Goal: Information Seeking & Learning: Learn about a topic

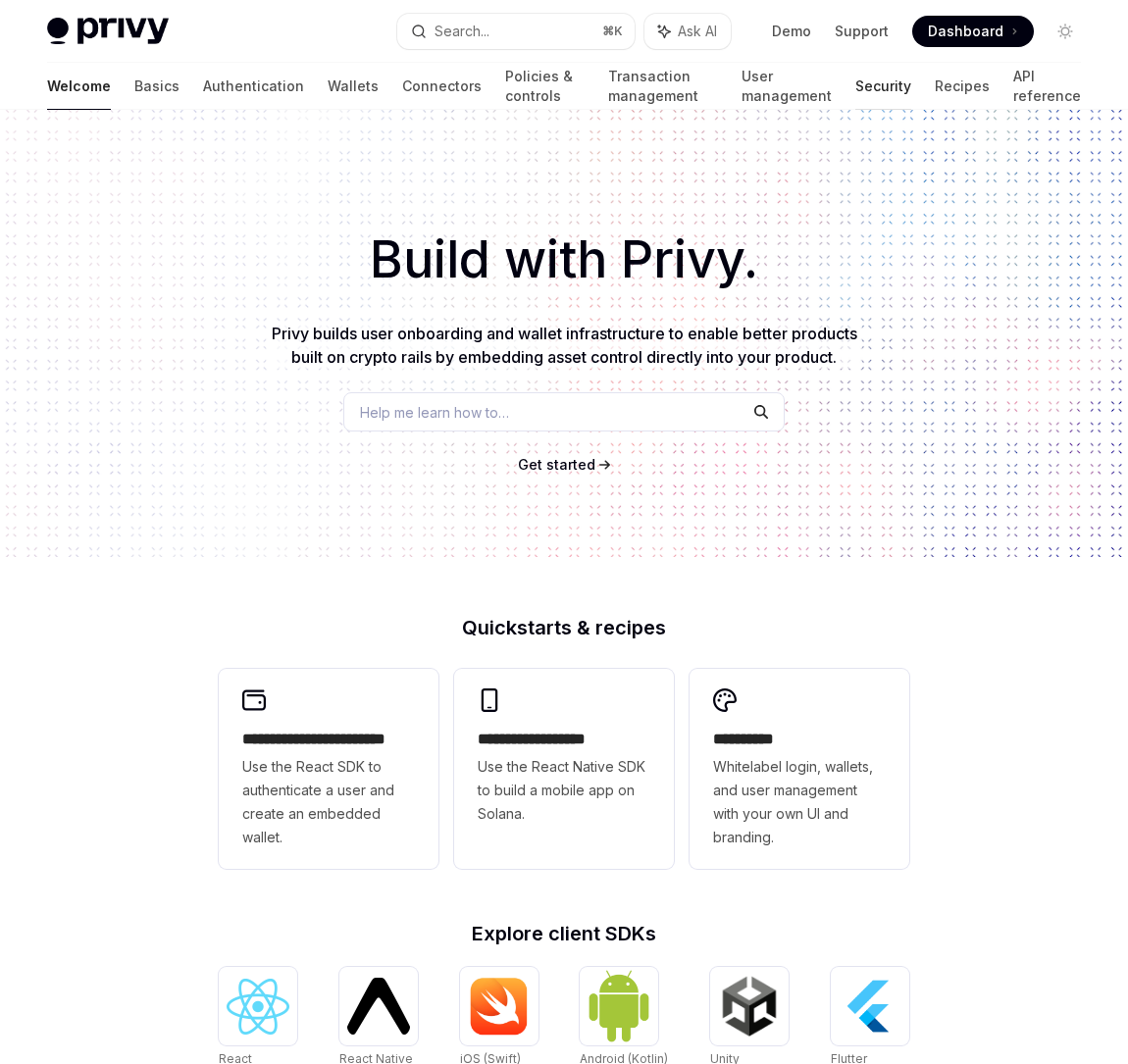
click at [871, 90] on link "Security" at bounding box center [882, 86] width 56 height 47
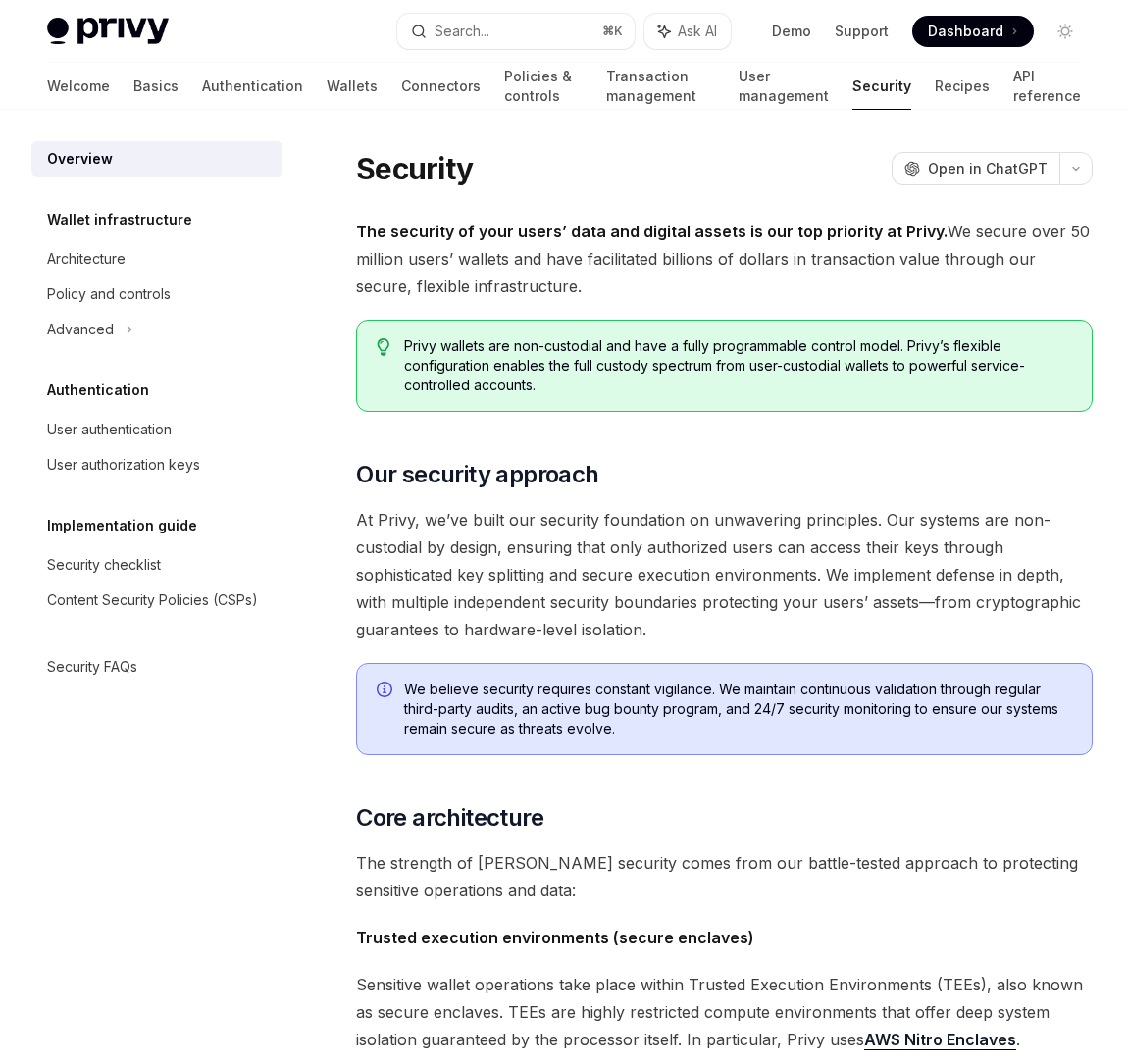
click at [688, 182] on div "Security OpenAI Open in ChatGPT" at bounding box center [723, 169] width 736 height 35
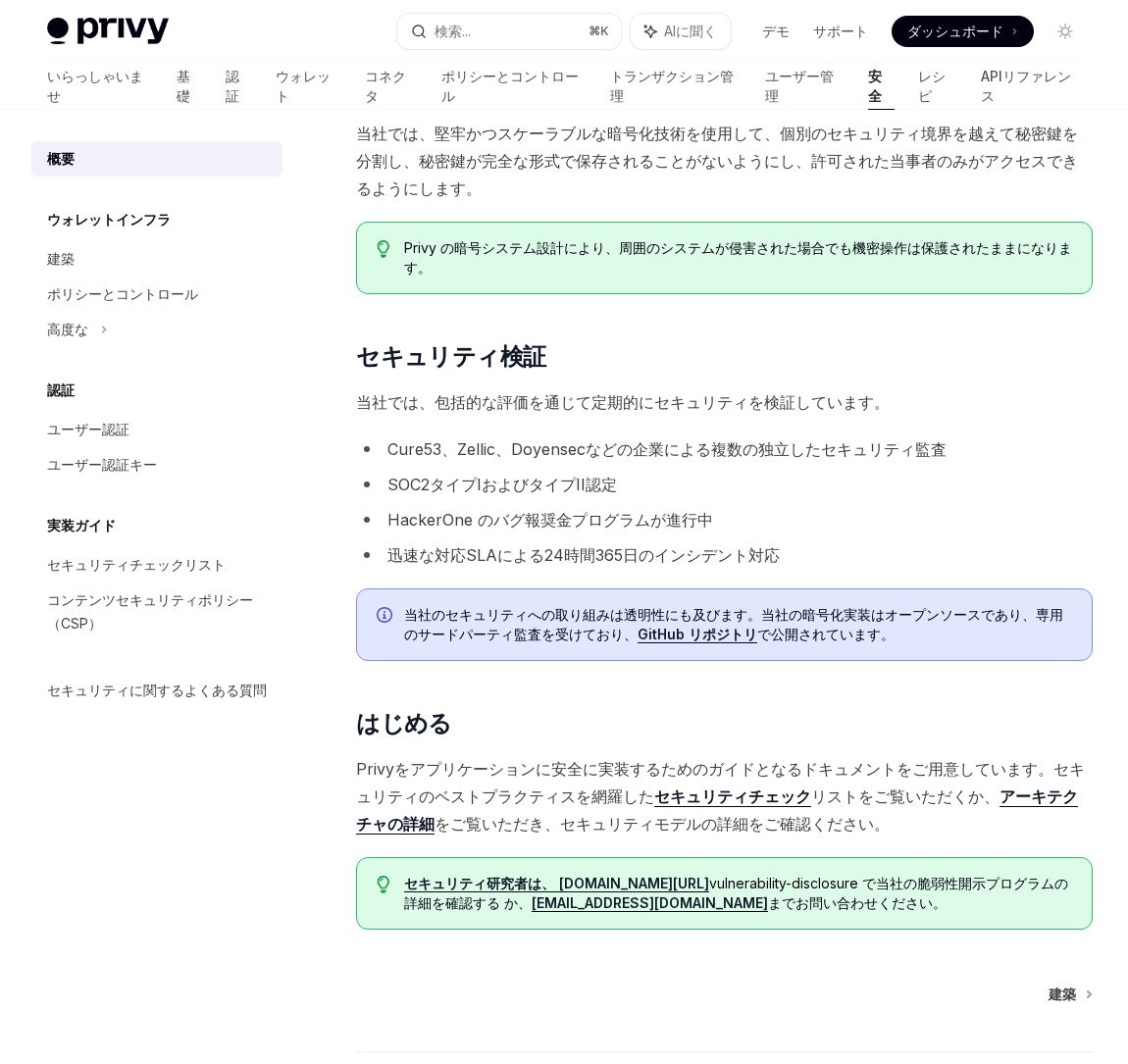
scroll to position [1130, 0]
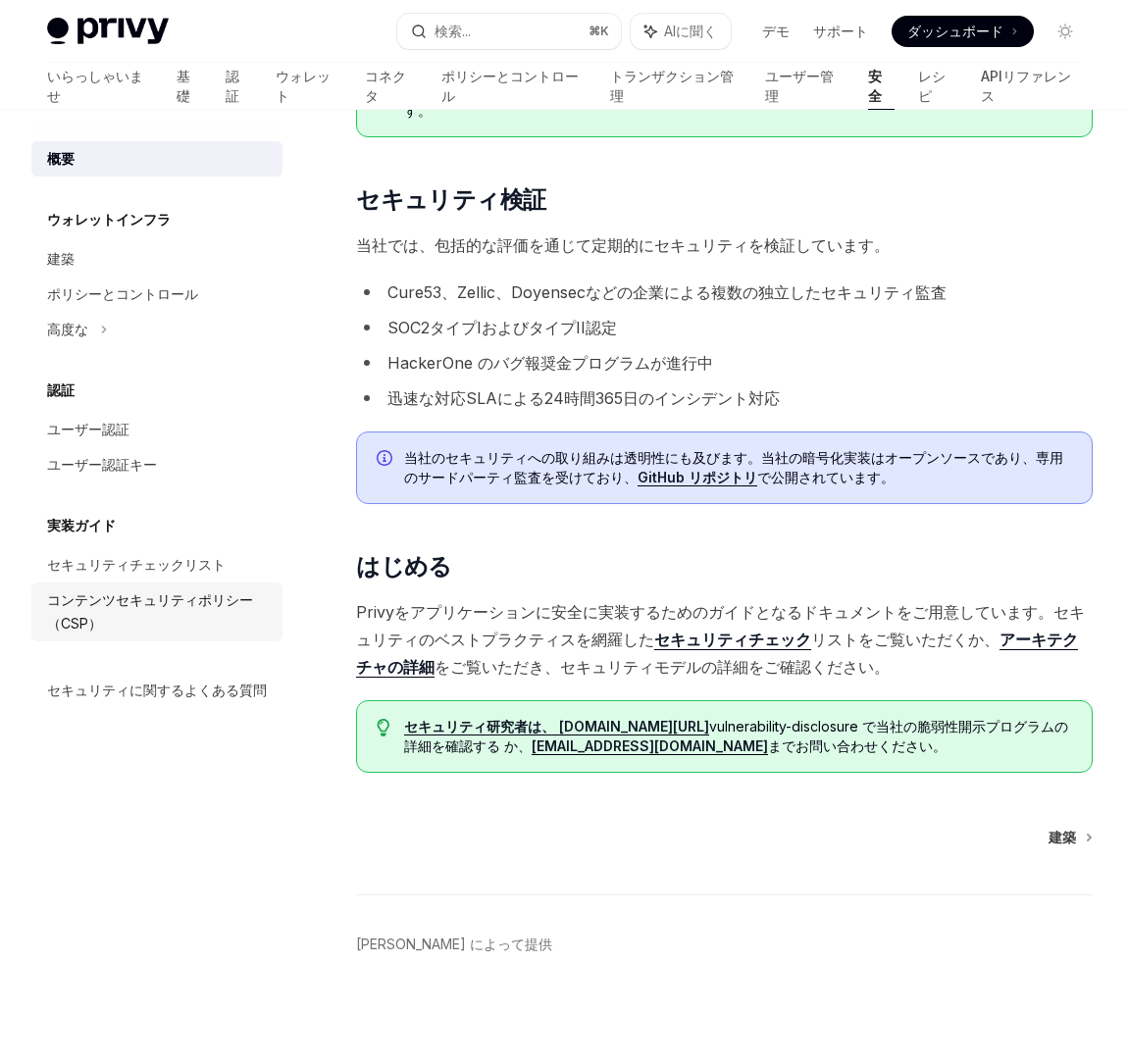
click at [200, 598] on font "コンテンツセキュリティポリシー（CSP）" at bounding box center [150, 611] width 206 height 40
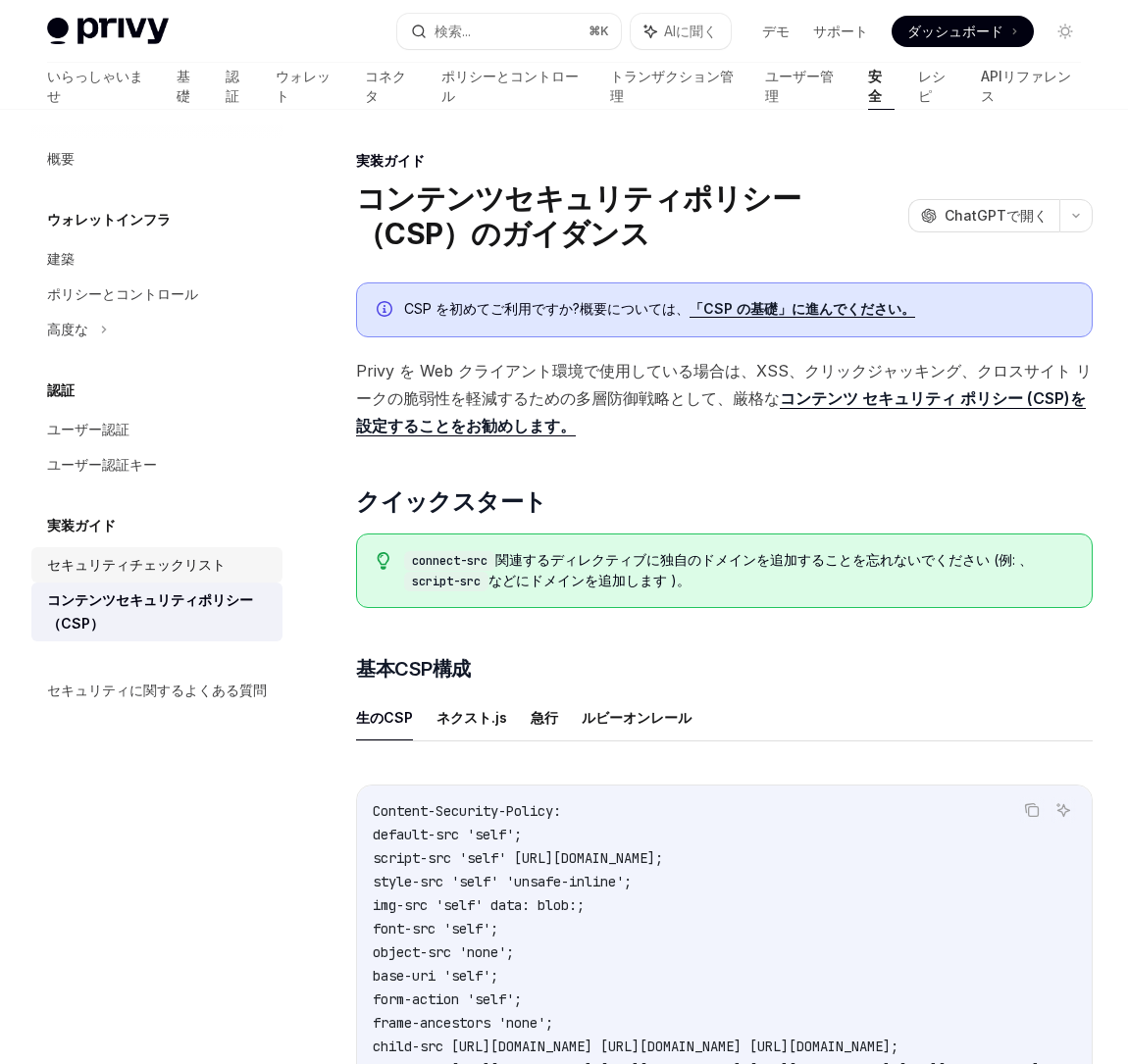
click at [159, 557] on font "セキュリティチェックリスト" at bounding box center [137, 564] width 179 height 17
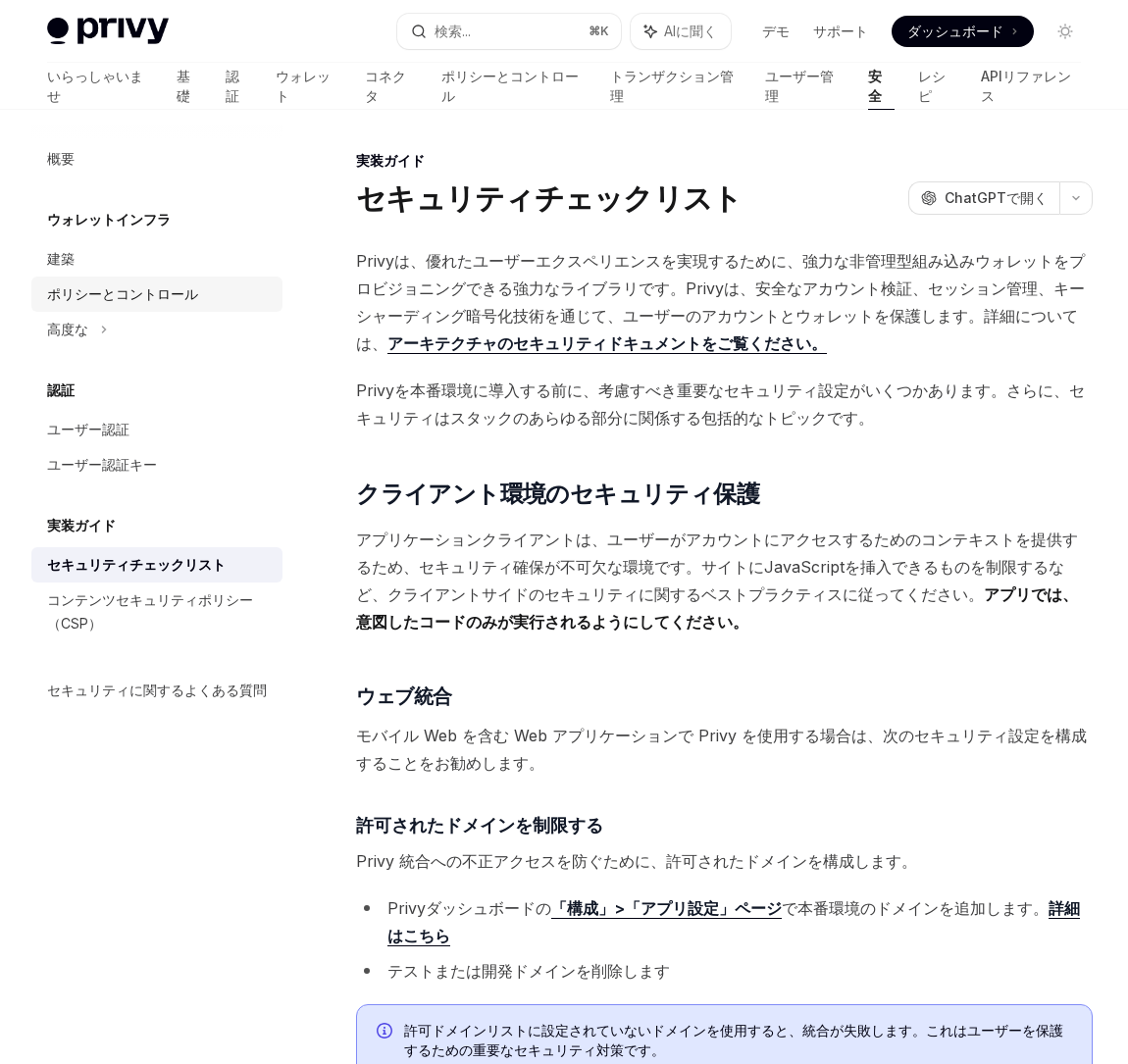
click at [159, 294] on font "ポリシーとコントロール" at bounding box center [123, 293] width 151 height 17
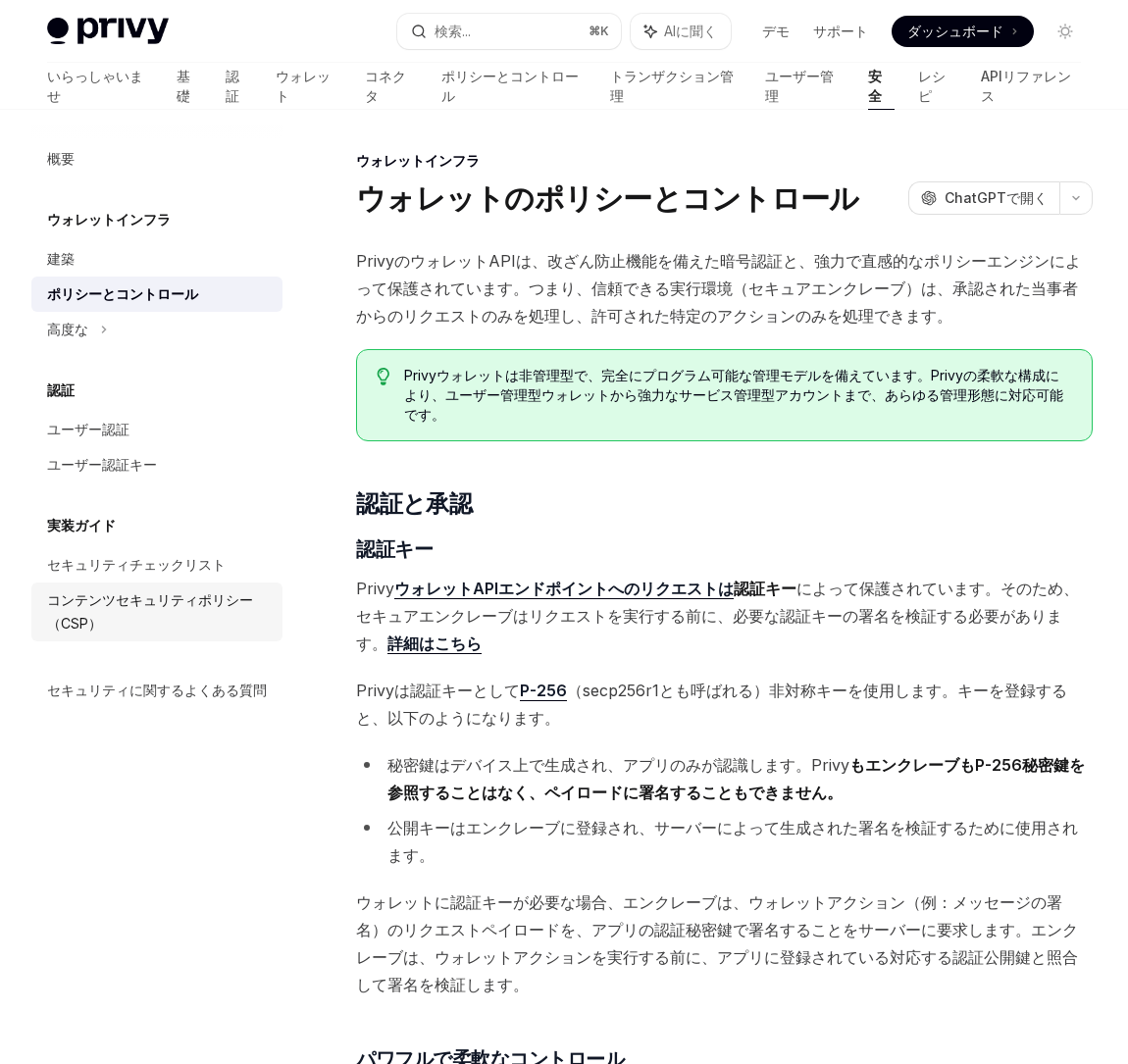
click at [168, 627] on div "コンテンツセキュリティポリシー（CSP）" at bounding box center [159, 612] width 224 height 47
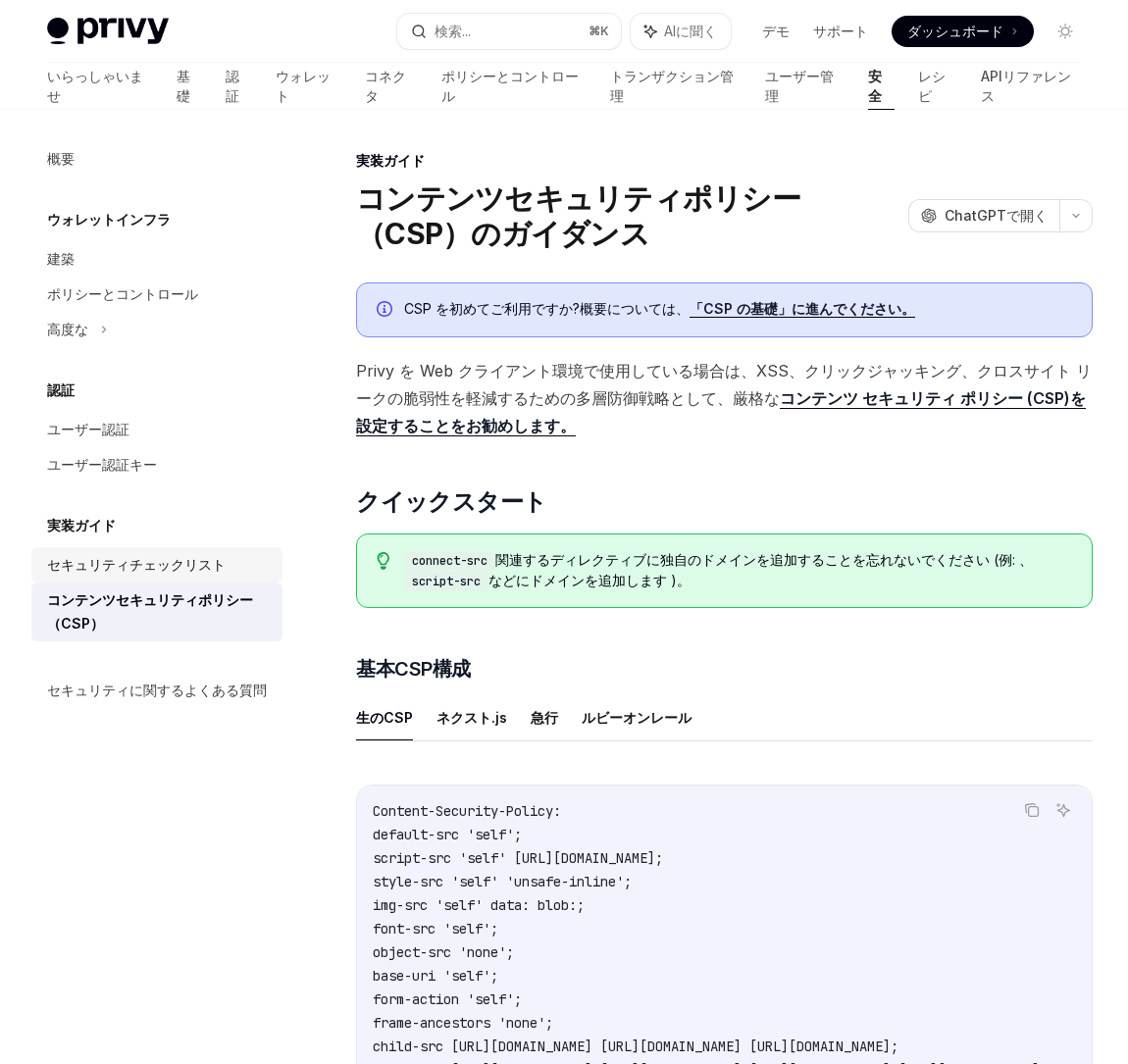
click at [185, 567] on font "セキュリティチェックリスト" at bounding box center [137, 564] width 179 height 17
type textarea "*"
